Goal: Transaction & Acquisition: Purchase product/service

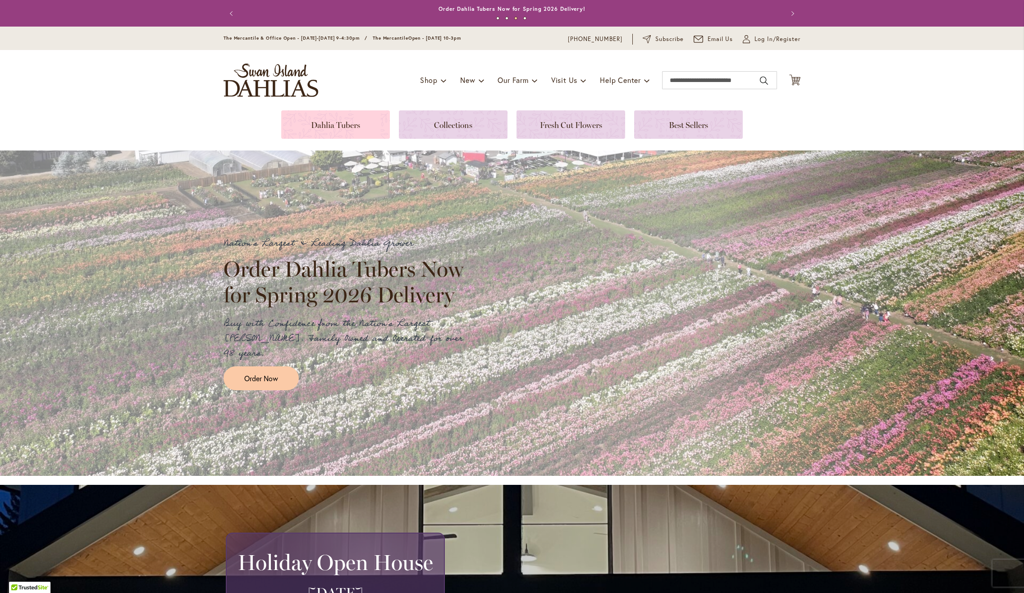
click at [305, 122] on link at bounding box center [335, 124] width 109 height 28
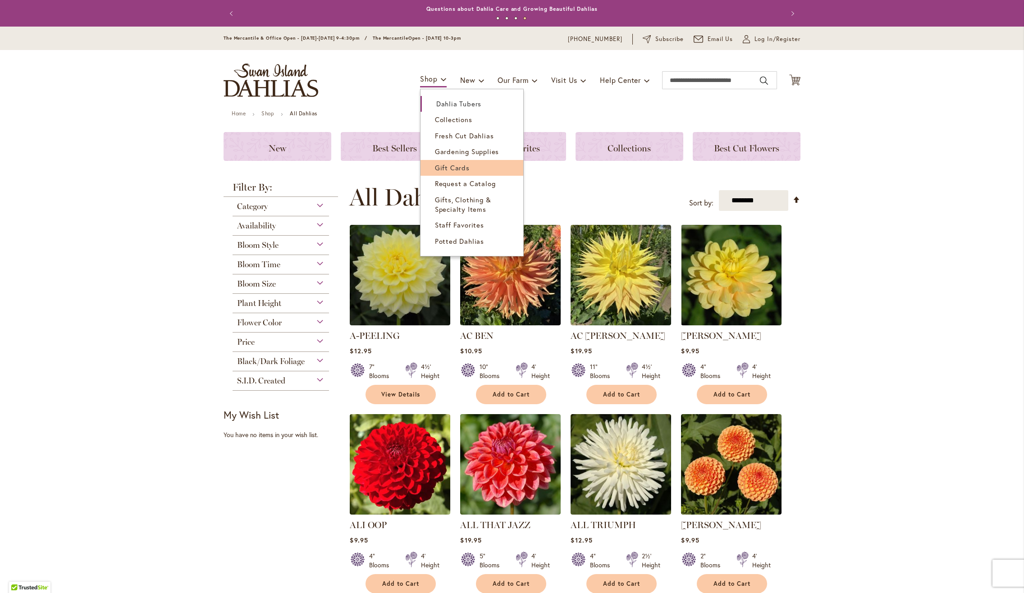
click at [452, 166] on link "Gift Cards" at bounding box center [472, 168] width 103 height 16
